Goal: Task Accomplishment & Management: Use online tool/utility

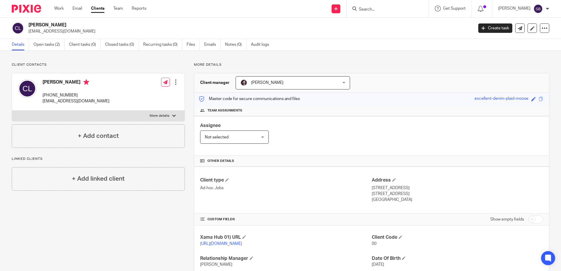
click at [371, 7] on input "Search" at bounding box center [385, 9] width 53 height 5
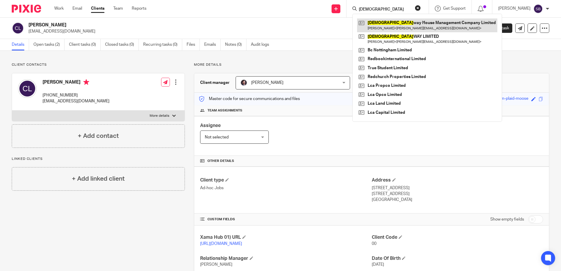
type input "CHURCH"
click at [390, 30] on link at bounding box center [427, 25] width 140 height 14
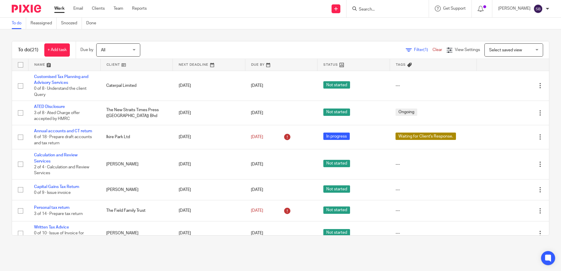
click at [426, 48] on div "Filter (1) Clear" at bounding box center [426, 50] width 41 height 6
click at [433, 49] on link "Clear" at bounding box center [438, 50] width 10 height 4
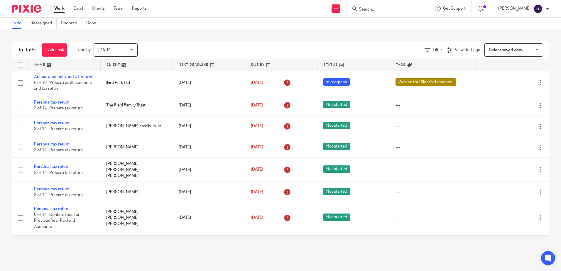
click at [105, 48] on span "[DATE]" at bounding box center [113, 50] width 31 height 12
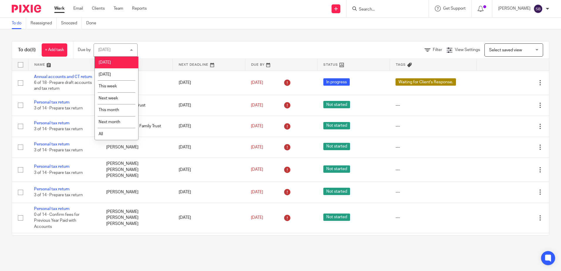
click at [152, 46] on div "Filter View Settings View Settings Manage saved views Select saved view Select …" at bounding box center [348, 49] width 401 height 13
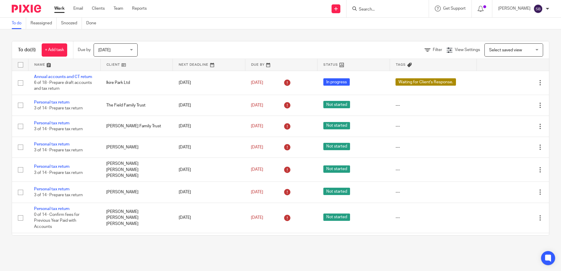
click at [425, 51] on icon at bounding box center [428, 50] width 6 height 6
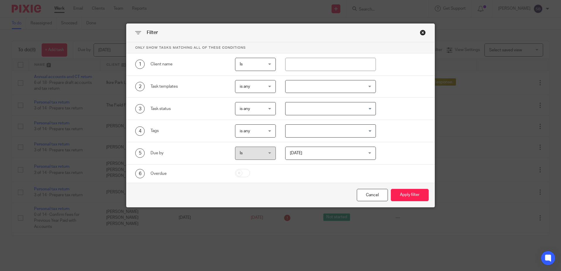
click at [253, 134] on span "is any" at bounding box center [254, 131] width 29 height 12
click at [255, 107] on span "is any" at bounding box center [254, 108] width 29 height 12
click at [243, 134] on span "is none" at bounding box center [243, 133] width 13 height 4
click at [321, 100] on div "3 Task status is none is none is any is none is_none Loading..." at bounding box center [281, 109] width 308 height 22
click at [311, 105] on input "Search for option" at bounding box center [329, 109] width 86 height 10
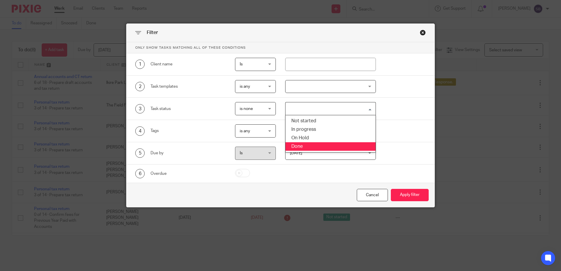
click at [302, 138] on li "On Hold" at bounding box center [331, 138] width 90 height 9
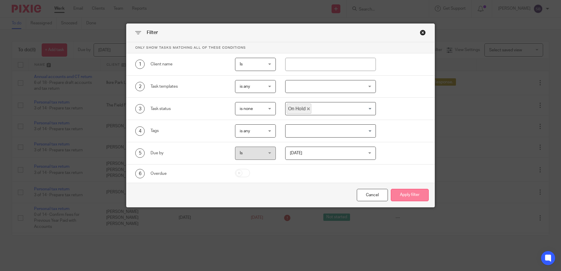
click at [404, 193] on button "Apply filter" at bounding box center [410, 195] width 38 height 13
